Goal: Check status: Check status

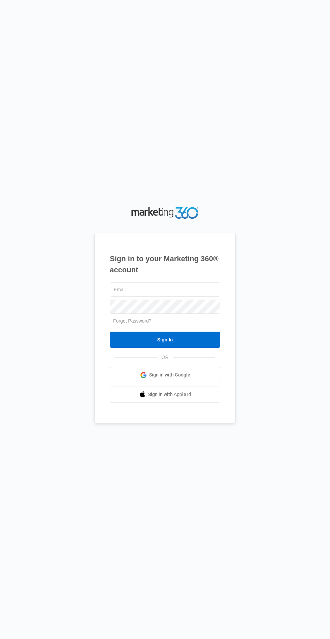
click at [116, 296] on input "text" at bounding box center [165, 289] width 110 height 14
type input "[EMAIL_ADDRESS][DOMAIN_NAME]"
click at [110, 331] on input "Sign In" at bounding box center [165, 339] width 110 height 16
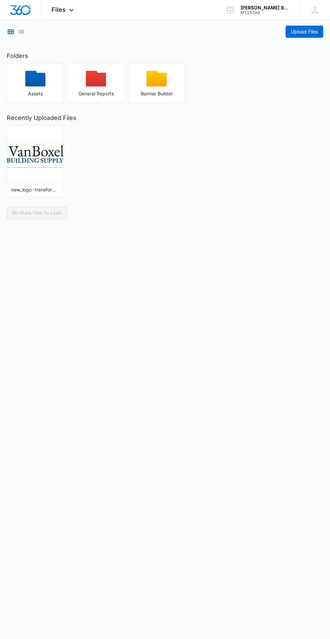
click at [71, 10] on icon at bounding box center [71, 10] width 8 height 8
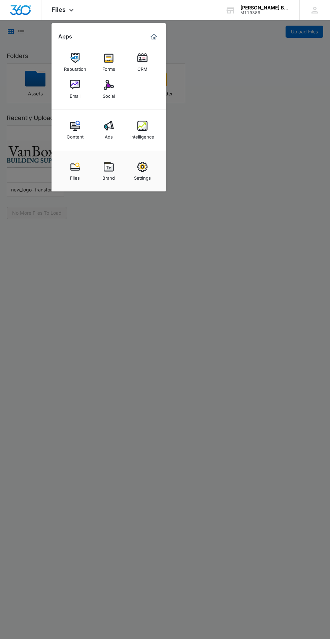
click at [144, 126] on img at bounding box center [142, 126] width 10 height 10
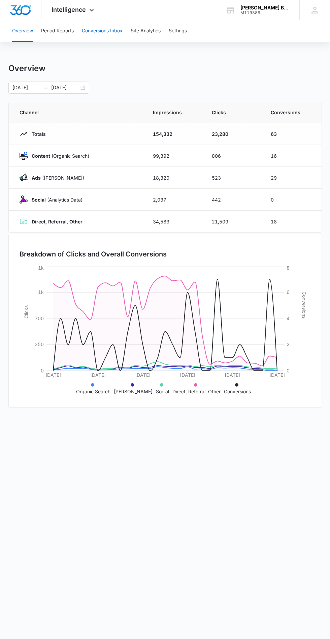
click at [114, 31] on button "Conversions Inbox" at bounding box center [102, 31] width 41 height 22
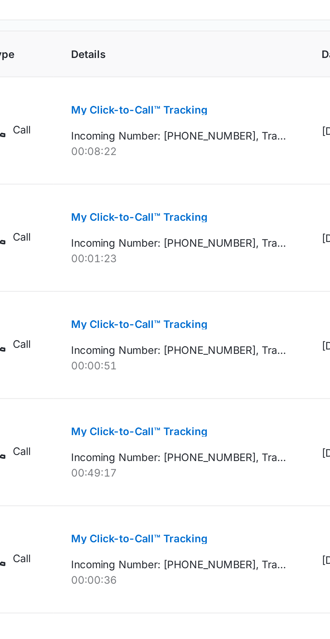
click at [192, 382] on p "Incoming Number: +14796293073, Tracking Number: +14402566442, Ring To: +1440721…" at bounding box center [172, 380] width 98 height 7
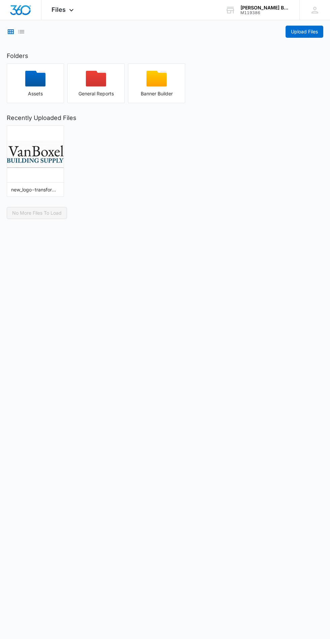
click at [34, 19] on div at bounding box center [20, 10] width 41 height 20
click at [21, 32] on icon "List View" at bounding box center [21, 31] width 6 height 3
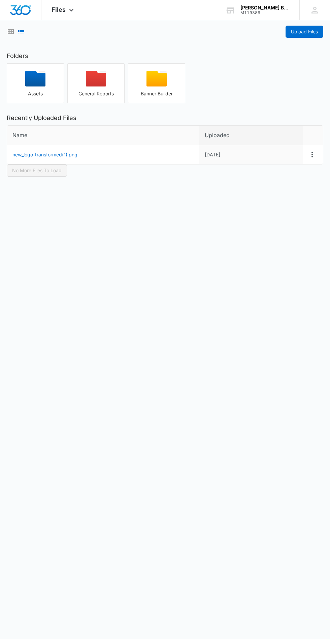
click at [71, 10] on icon at bounding box center [71, 10] width 8 height 8
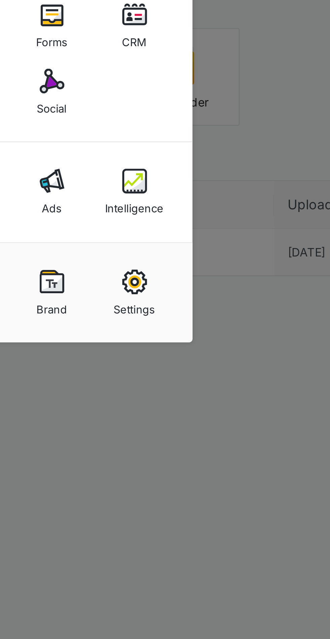
click at [146, 126] on img at bounding box center [142, 126] width 10 height 10
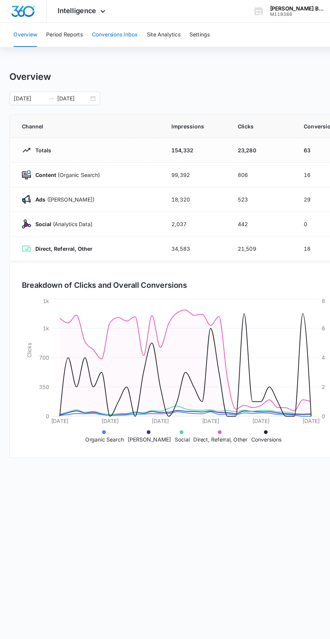
click at [117, 29] on button "Conversions Inbox" at bounding box center [102, 31] width 41 height 22
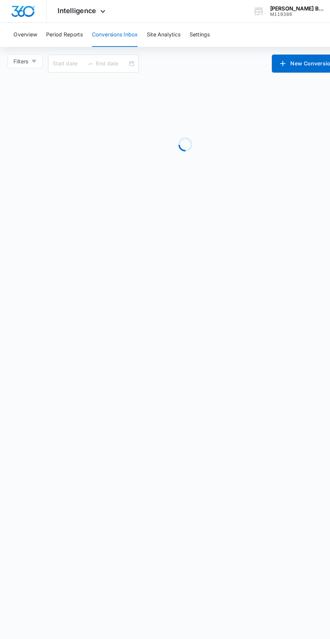
type input "07/14/2025"
type input "08/13/2025"
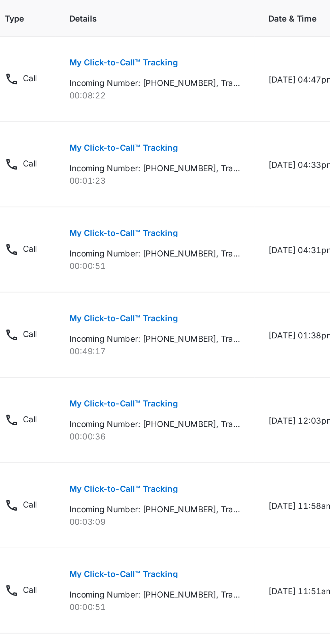
scroll to position [265, 0]
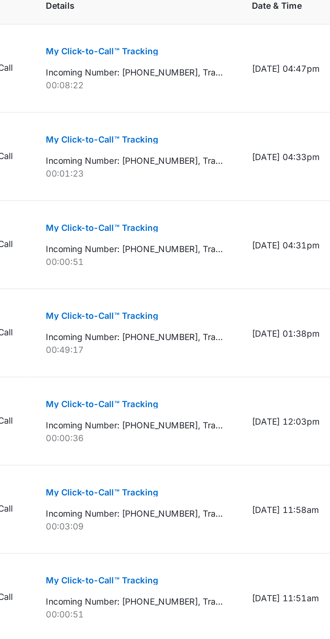
click at [237, 357] on td "08/13/25 at 01:38pm" at bounding box center [256, 359] width 54 height 49
click at [241, 360] on td "08/13/25 at 01:38pm" at bounding box center [256, 359] width 54 height 49
click at [211, 358] on p "Incoming Number: +14796293073, Tracking Number: +14402566442, Ring To: +1440721…" at bounding box center [172, 361] width 98 height 7
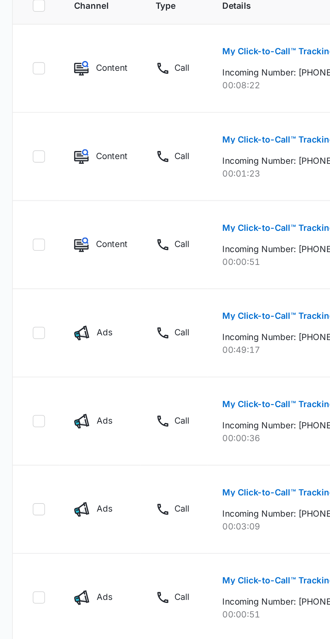
click at [164, 350] on p "My Click-to-Call™ Tracking" at bounding box center [154, 350] width 62 height 5
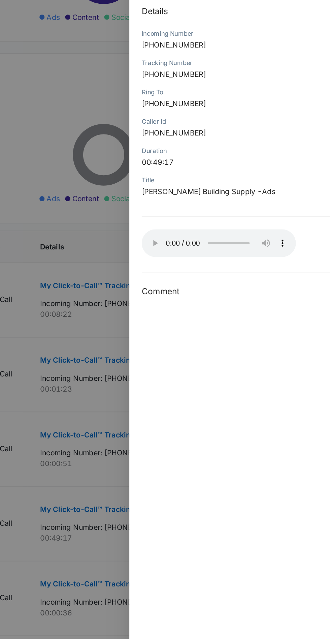
scroll to position [190, 0]
